Goal: Transaction & Acquisition: Purchase product/service

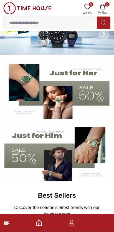
scroll to position [19, 0]
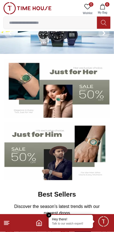
click at [108, 7] on button "6 My Bag" at bounding box center [102, 9] width 16 height 14
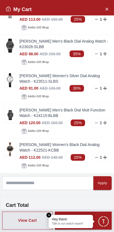
scroll to position [50, 0]
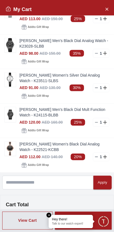
click at [46, 149] on link "[PERSON_NAME] Women's Black Dial Analog Watch - K22521-KCBB" at bounding box center [64, 147] width 90 height 11
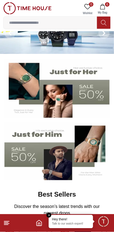
click at [107, 6] on span "6" at bounding box center [107, 4] width 4 height 4
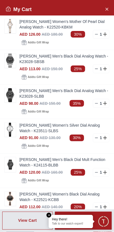
click at [36, 132] on link "[PERSON_NAME] Women's Silver Dial Analog Watch - K23511-SLBS" at bounding box center [64, 128] width 90 height 11
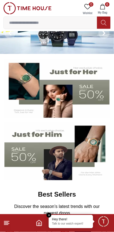
click at [107, 4] on span "6" at bounding box center [107, 4] width 4 height 4
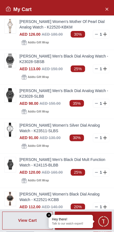
click at [96, 34] on line at bounding box center [96, 34] width 2 height 0
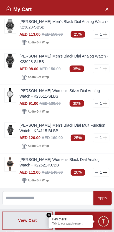
scroll to position [55, 0]
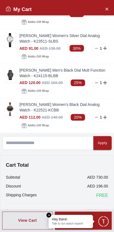
click at [104, 4] on button "Close Account" at bounding box center [106, 8] width 9 height 9
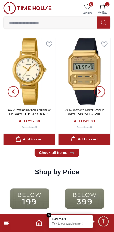
scroll to position [629, 0]
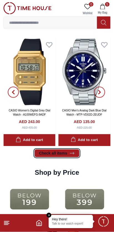
click at [72, 156] on icon at bounding box center [72, 154] width 6 height 6
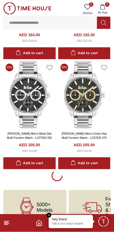
scroll to position [988, 0]
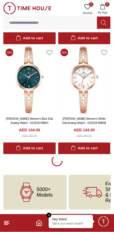
scroll to position [3210, 0]
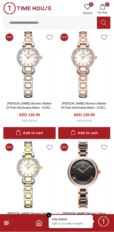
scroll to position [3442, 0]
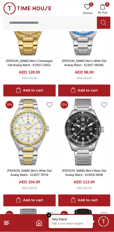
scroll to position [5026, 0]
